Goal: Task Accomplishment & Management: Manage account settings

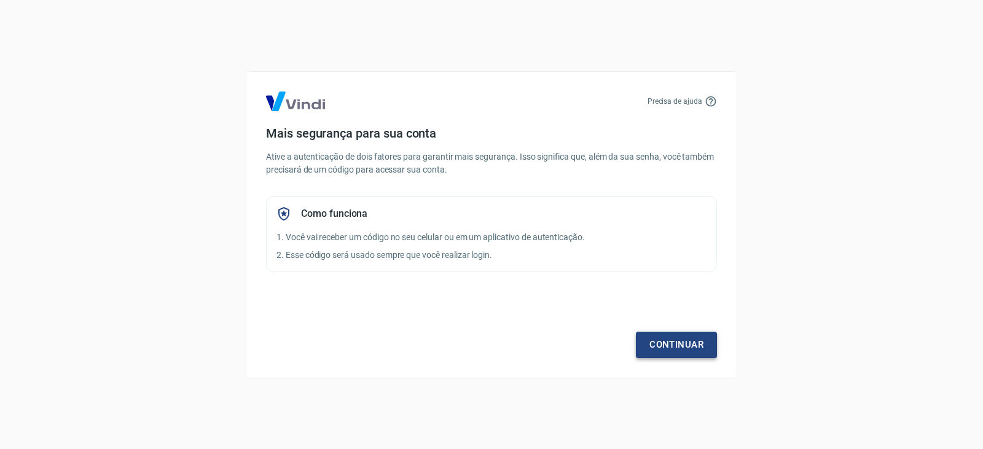
click at [667, 335] on link "Continuar" at bounding box center [676, 345] width 81 height 26
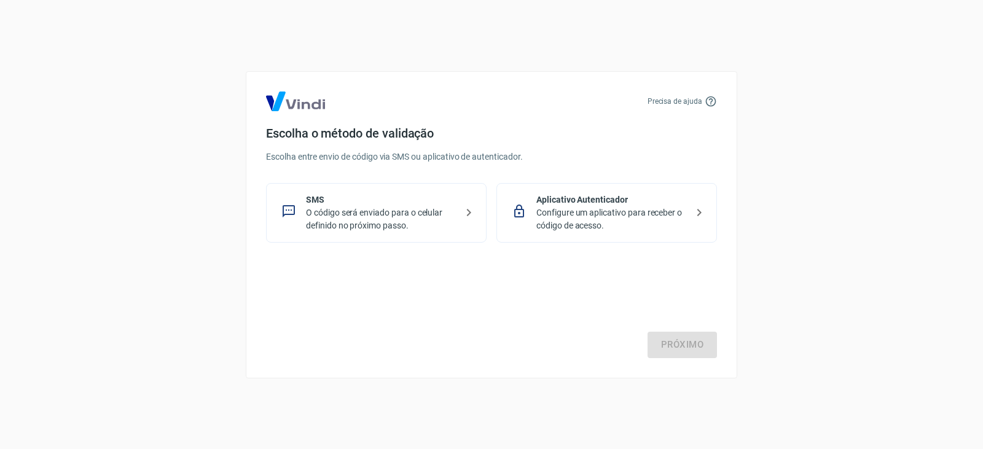
click at [419, 227] on p "O código será enviado para o celular definido no próximo passo." at bounding box center [381, 219] width 150 height 26
click at [684, 345] on link "Próximo" at bounding box center [681, 345] width 69 height 26
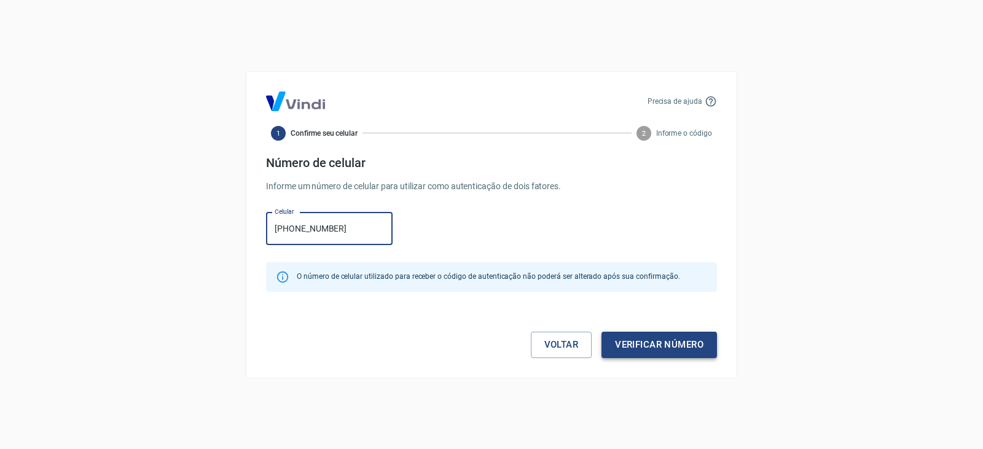
type input "[PHONE_NUMBER]"
click at [653, 344] on button "Verificar número" at bounding box center [658, 345] width 115 height 26
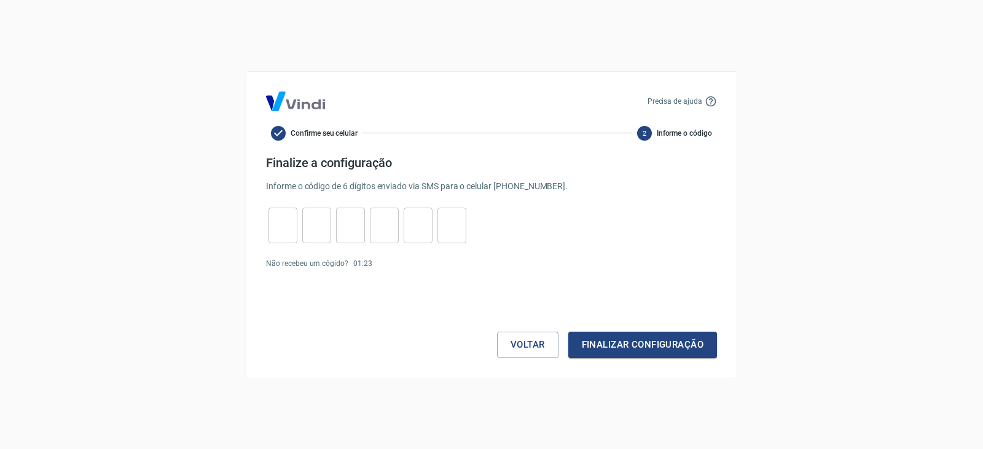
click at [270, 228] on input "tel" at bounding box center [282, 225] width 29 height 26
type input "1"
type input "3"
type input "0"
type input "3"
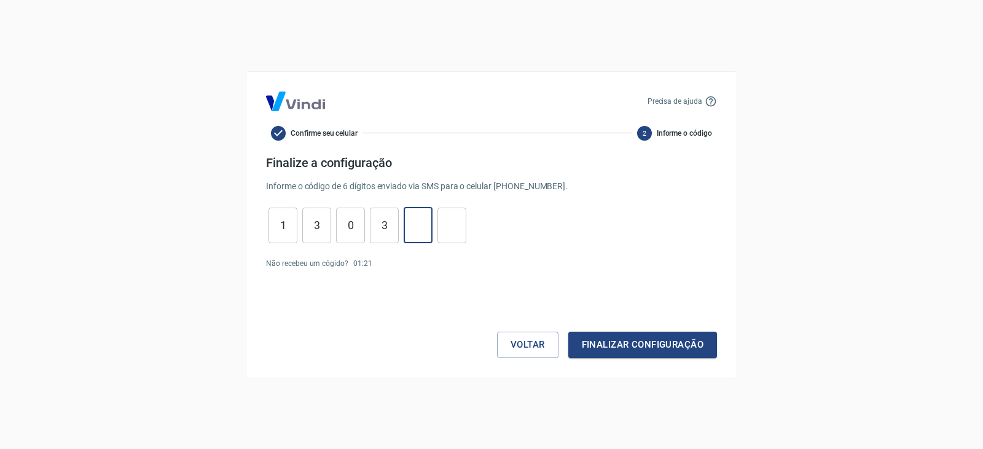
type input "3"
click at [644, 334] on button "Finalizar configuração" at bounding box center [642, 345] width 149 height 26
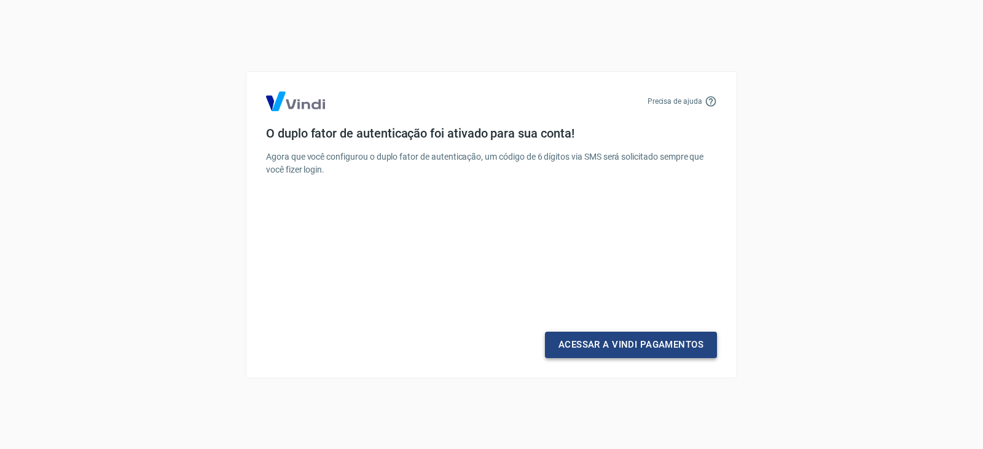
click at [675, 351] on link "Acessar a Vindi Pagamentos" at bounding box center [631, 345] width 172 height 26
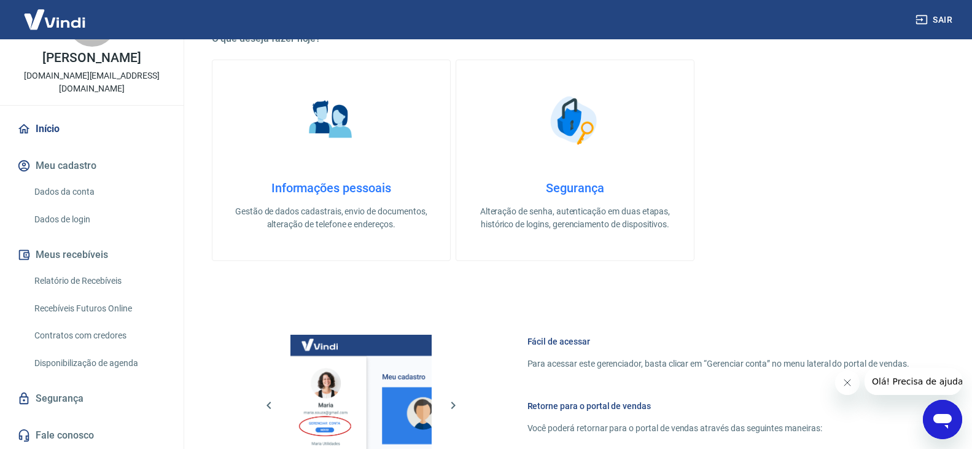
scroll to position [636, 0]
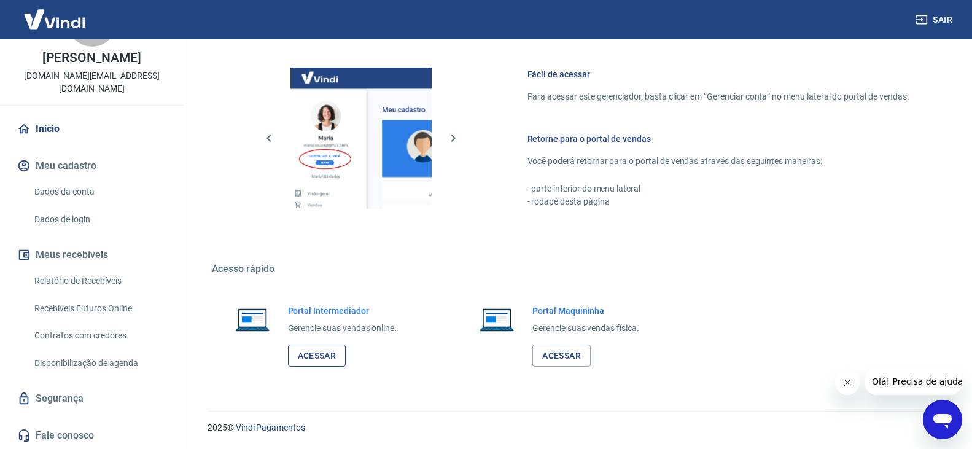
click at [328, 365] on link "Acessar" at bounding box center [317, 356] width 58 height 23
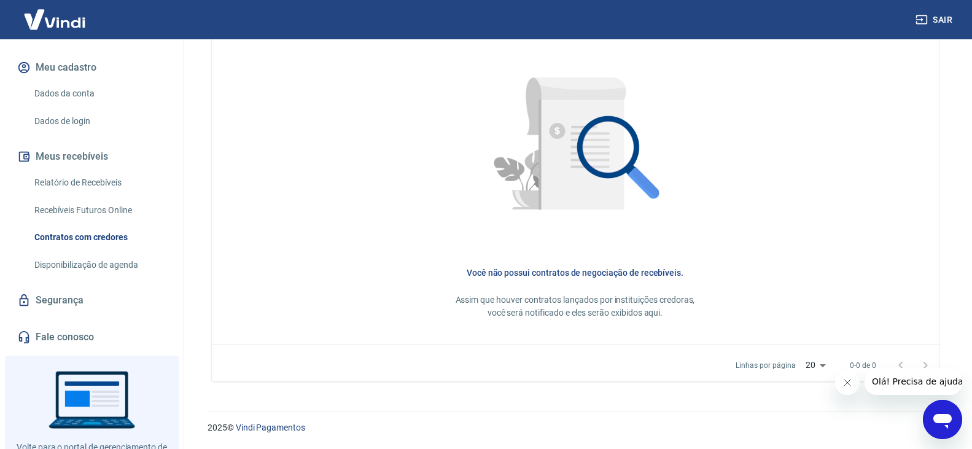
scroll to position [200, 0]
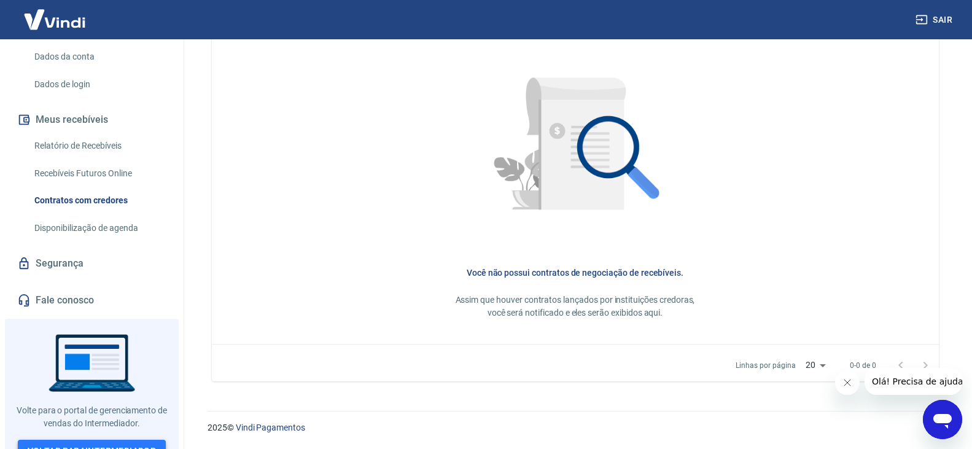
click at [84, 440] on link "Voltar para Intermediador" at bounding box center [92, 451] width 149 height 23
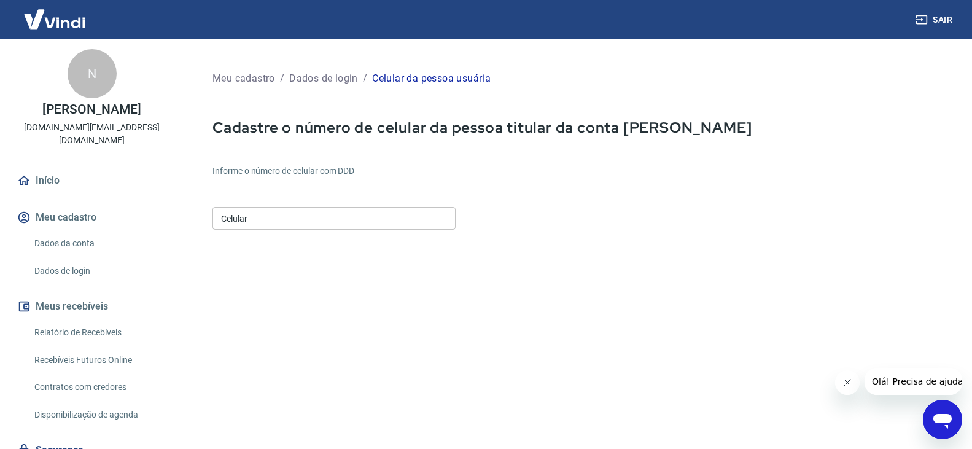
click at [251, 203] on div "Celular Celular" at bounding box center [333, 217] width 243 height 30
click at [255, 216] on input "Celular" at bounding box center [333, 218] width 243 height 23
type input "[PHONE_NUMBER]"
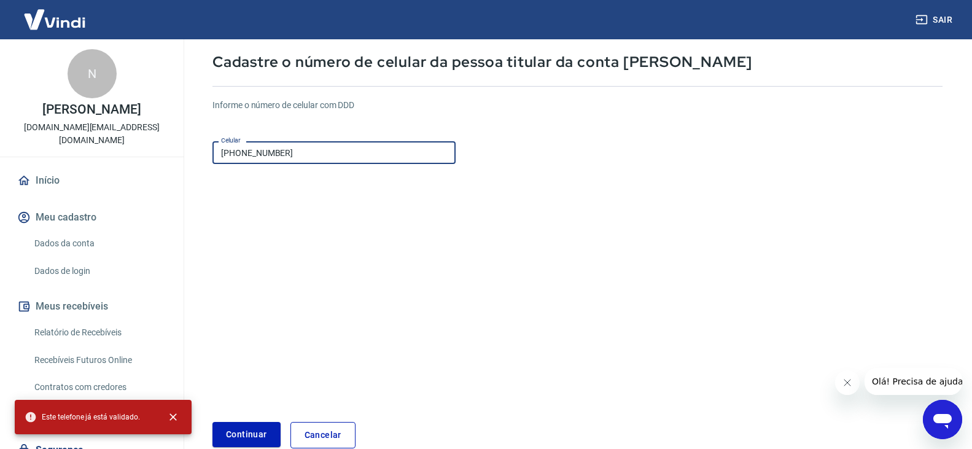
scroll to position [133, 0]
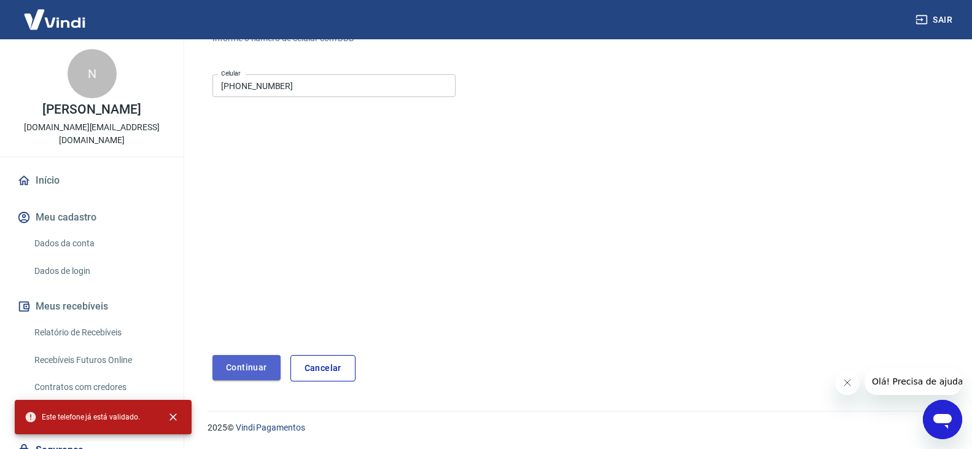
click at [260, 359] on button "Continuar" at bounding box center [246, 367] width 68 height 25
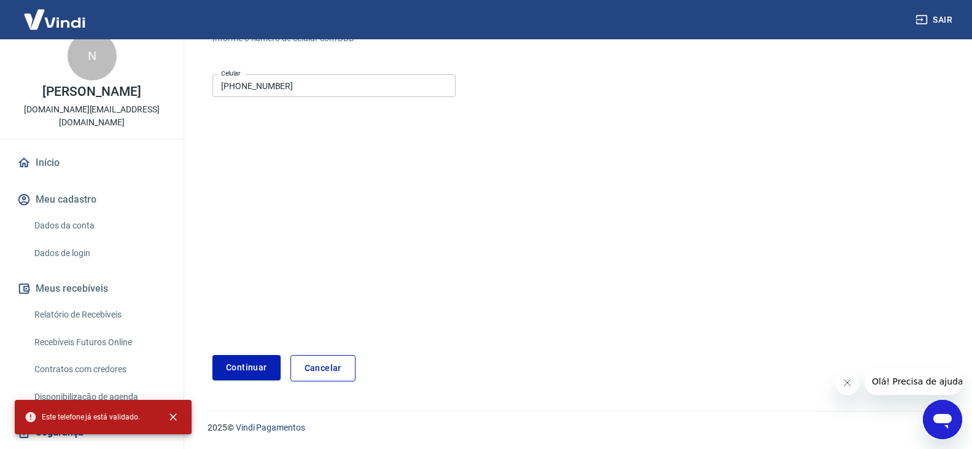
scroll to position [0, 0]
